Goal: Task Accomplishment & Management: Manage account settings

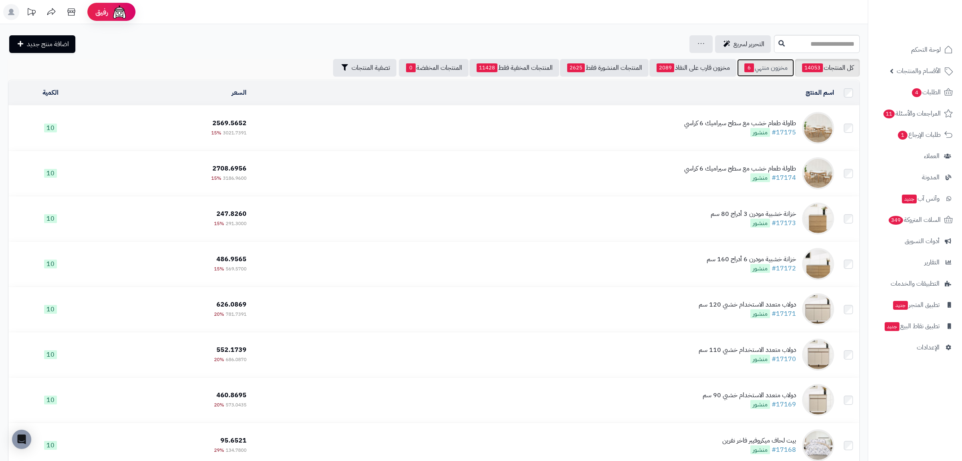
click at [760, 69] on link "مخزون منتهي 6" at bounding box center [765, 68] width 57 height 18
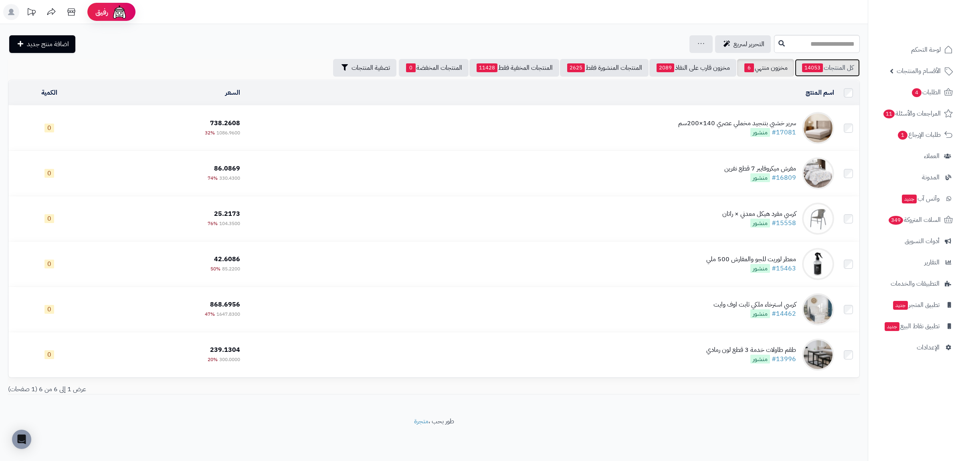
click at [824, 67] on link "كل المنتجات 14053" at bounding box center [827, 68] width 65 height 18
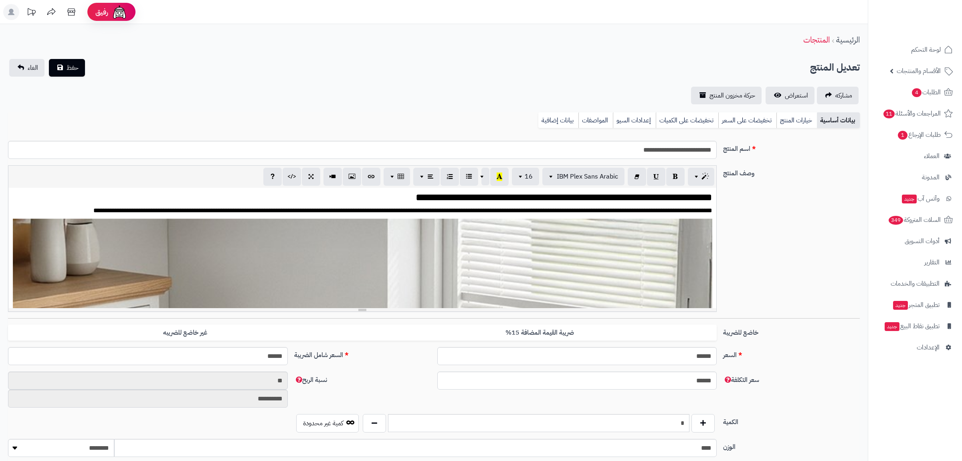
scroll to position [1221, 0]
click at [560, 114] on link "بيانات إضافية" at bounding box center [558, 120] width 40 height 16
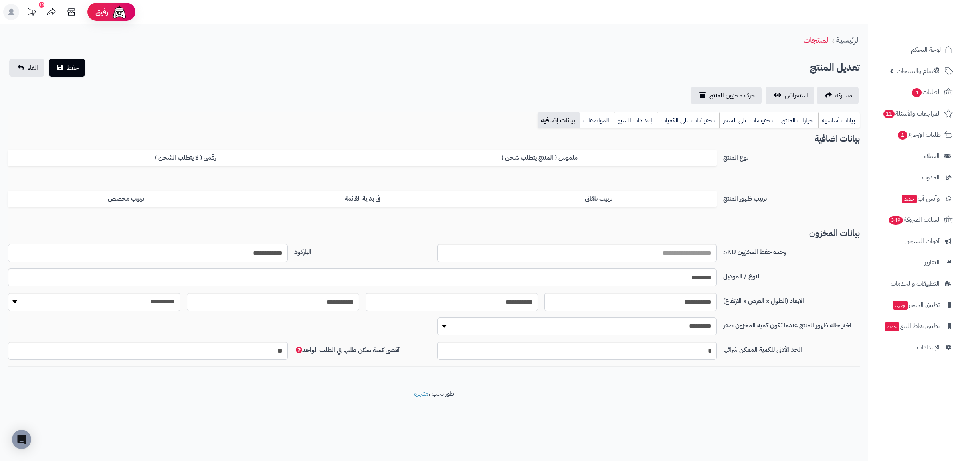
click at [240, 251] on input "**********" at bounding box center [148, 253] width 280 height 18
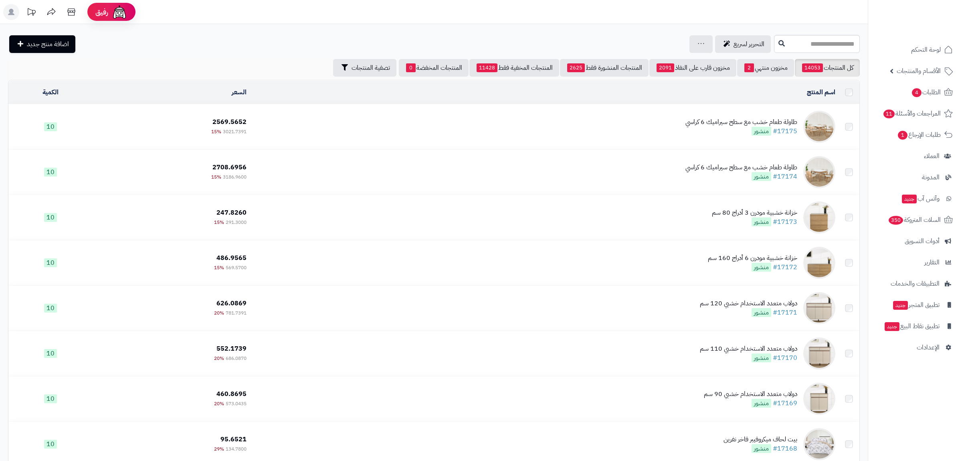
click at [759, 62] on link "مخزون منتهي 2" at bounding box center [765, 68] width 57 height 18
